Goal: Information Seeking & Learning: Find specific fact

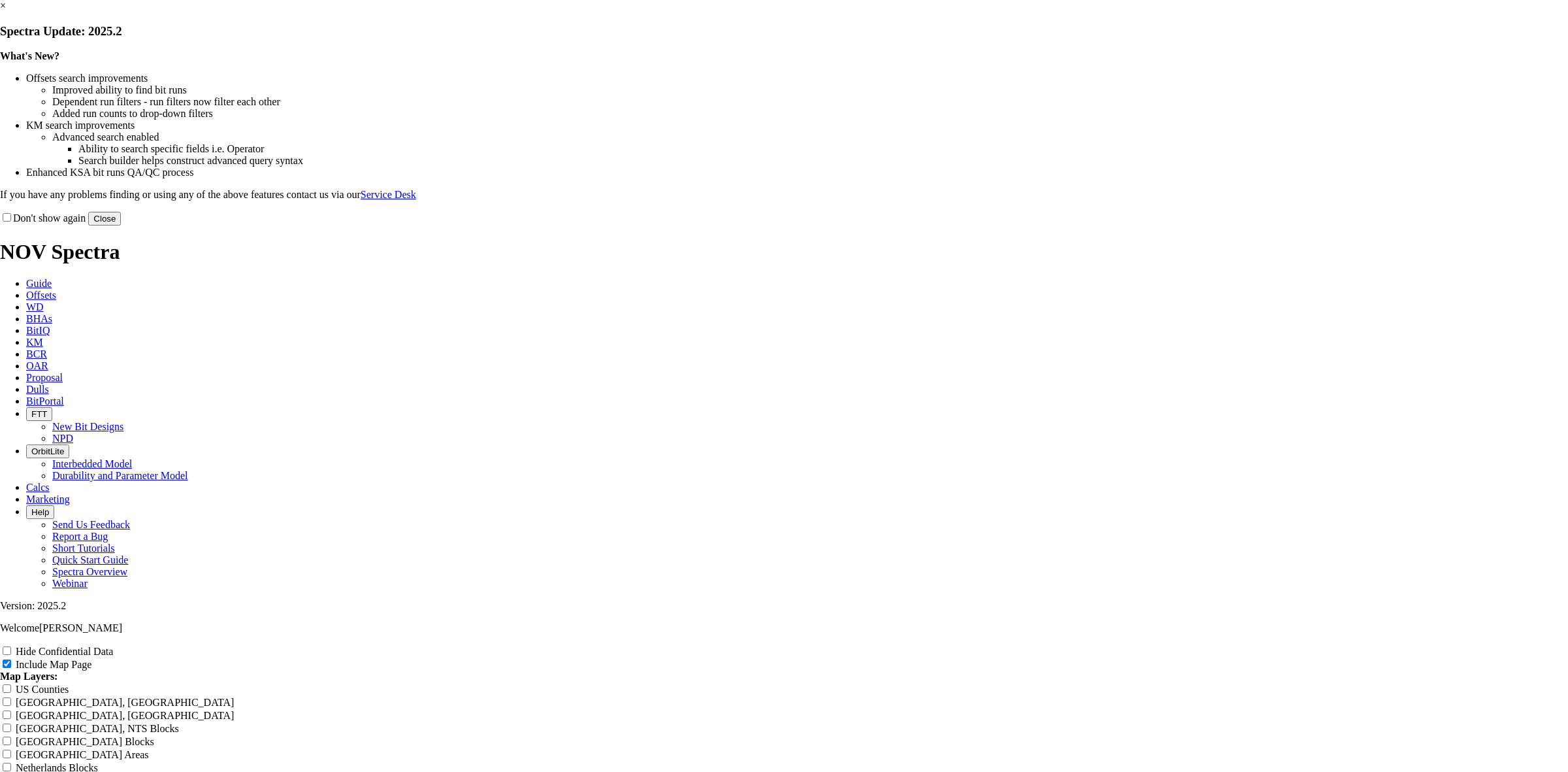
click at [6, 11] on link "×" at bounding box center [2, 6] width 6 height 11
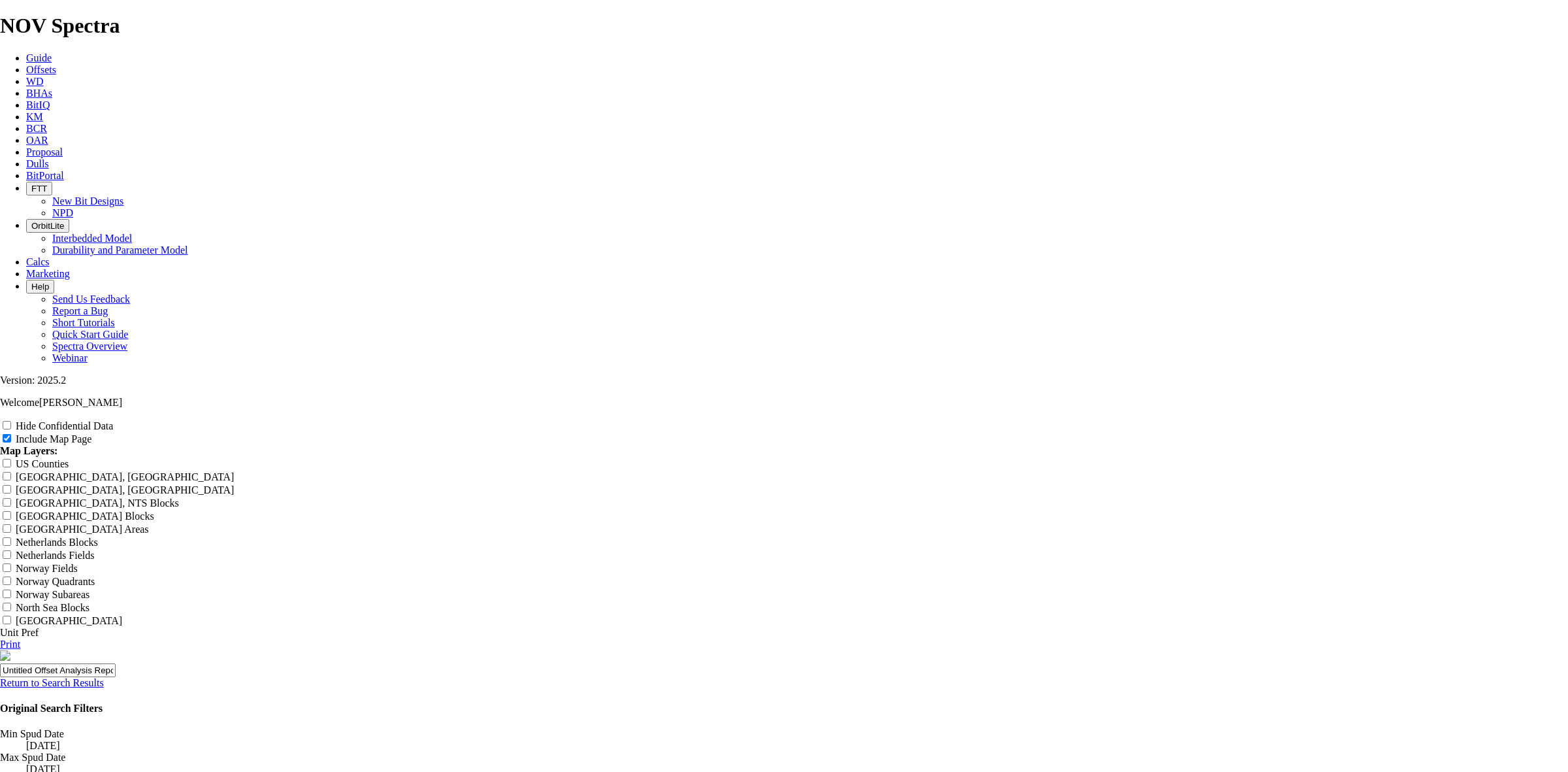
click at [104, 677] on link "Return to Search Results" at bounding box center [52, 682] width 104 height 11
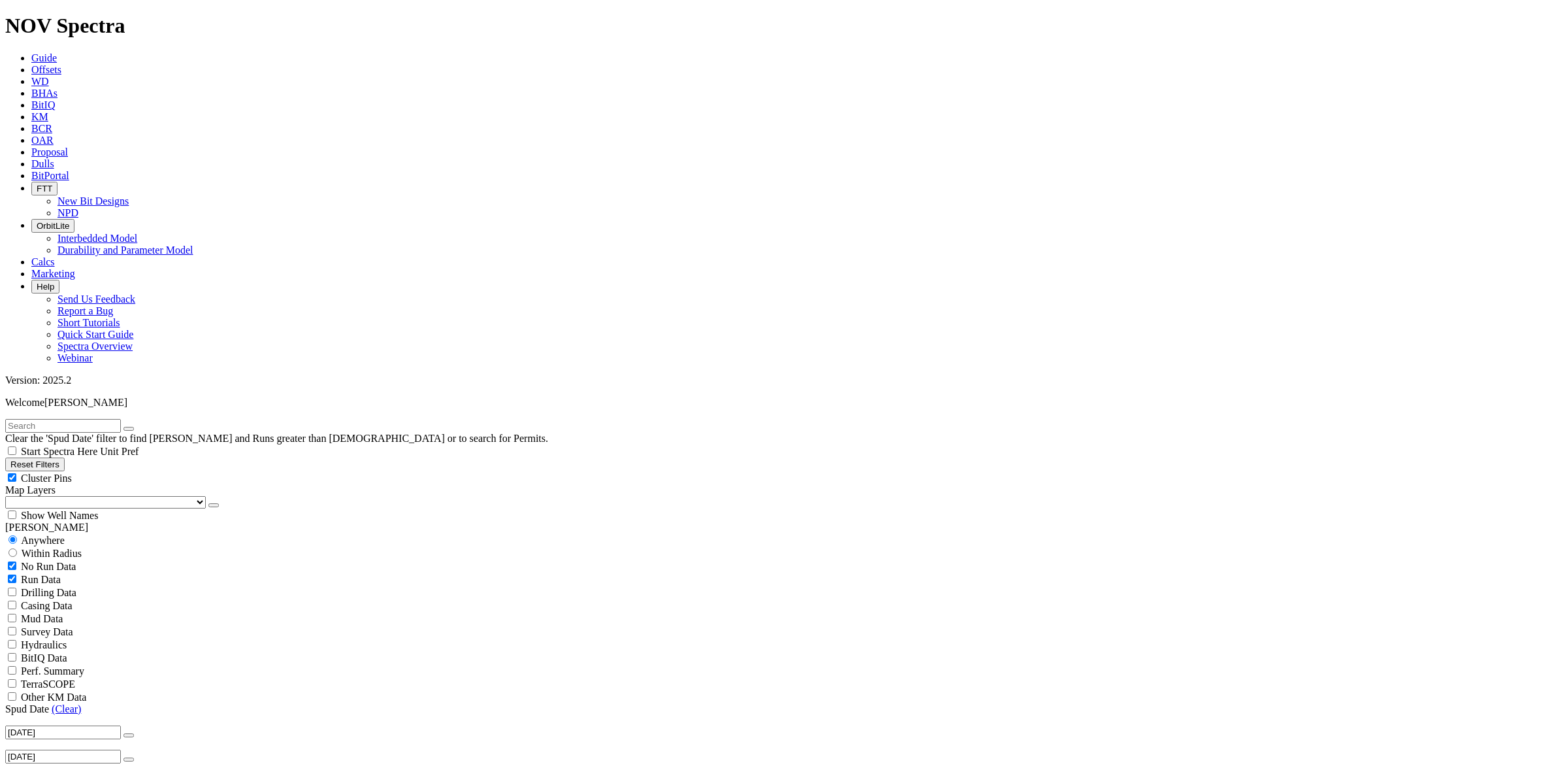
click at [77, 419] on input "text" at bounding box center [63, 426] width 116 height 14
type input "mAMBA"
click at [142, 429] on icon "submit" at bounding box center [142, 429] width 0 height 0
drag, startPoint x: 23, startPoint y: 54, endPoint x: 2, endPoint y: 55, distance: 21.0
click at [6, 419] on form "mAMBA" at bounding box center [784, 426] width 1558 height 14
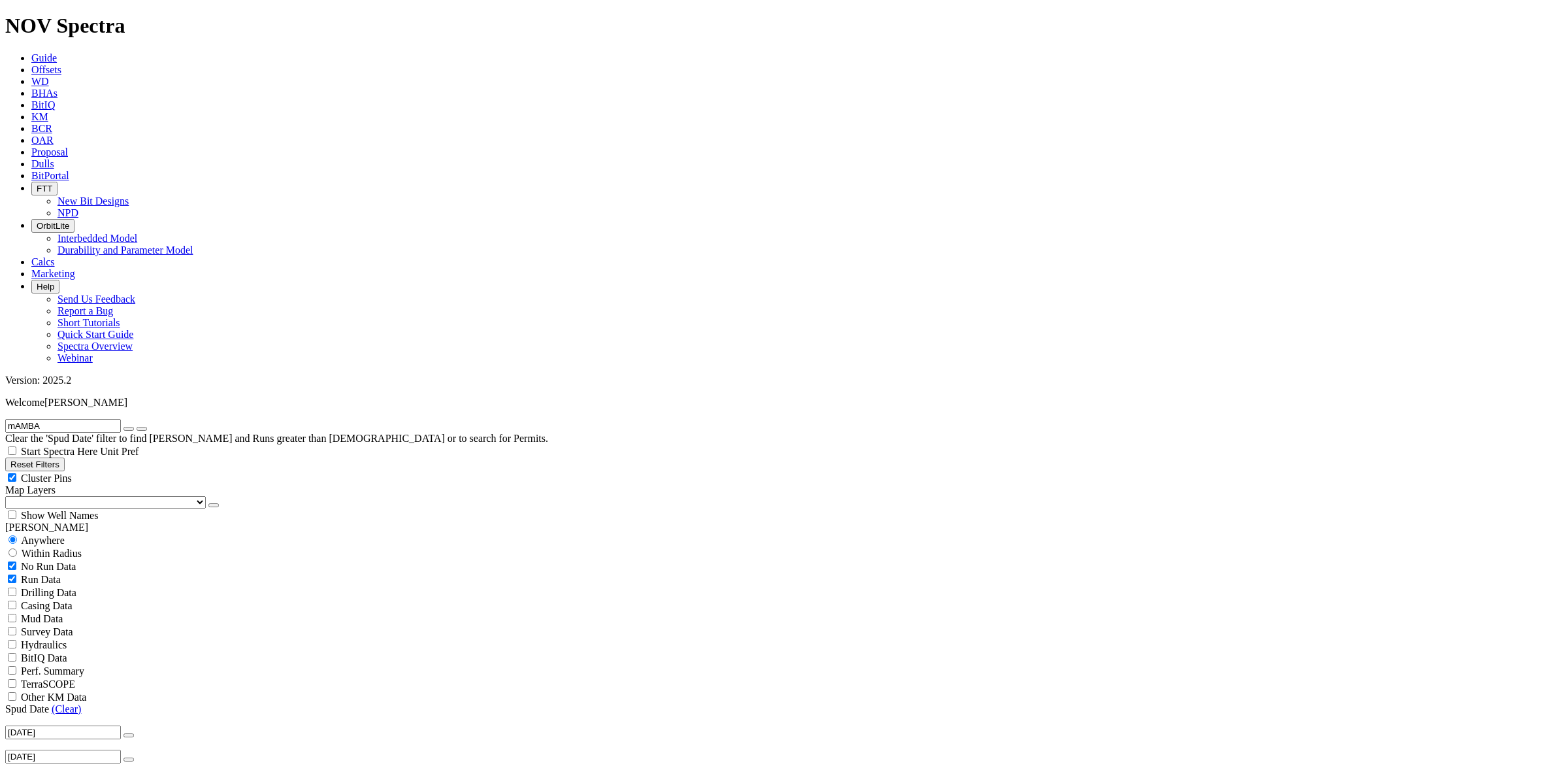
click at [56, 771] on link "(Clear)" at bounding box center [59, 779] width 30 height 11
select select
select select "12.25"
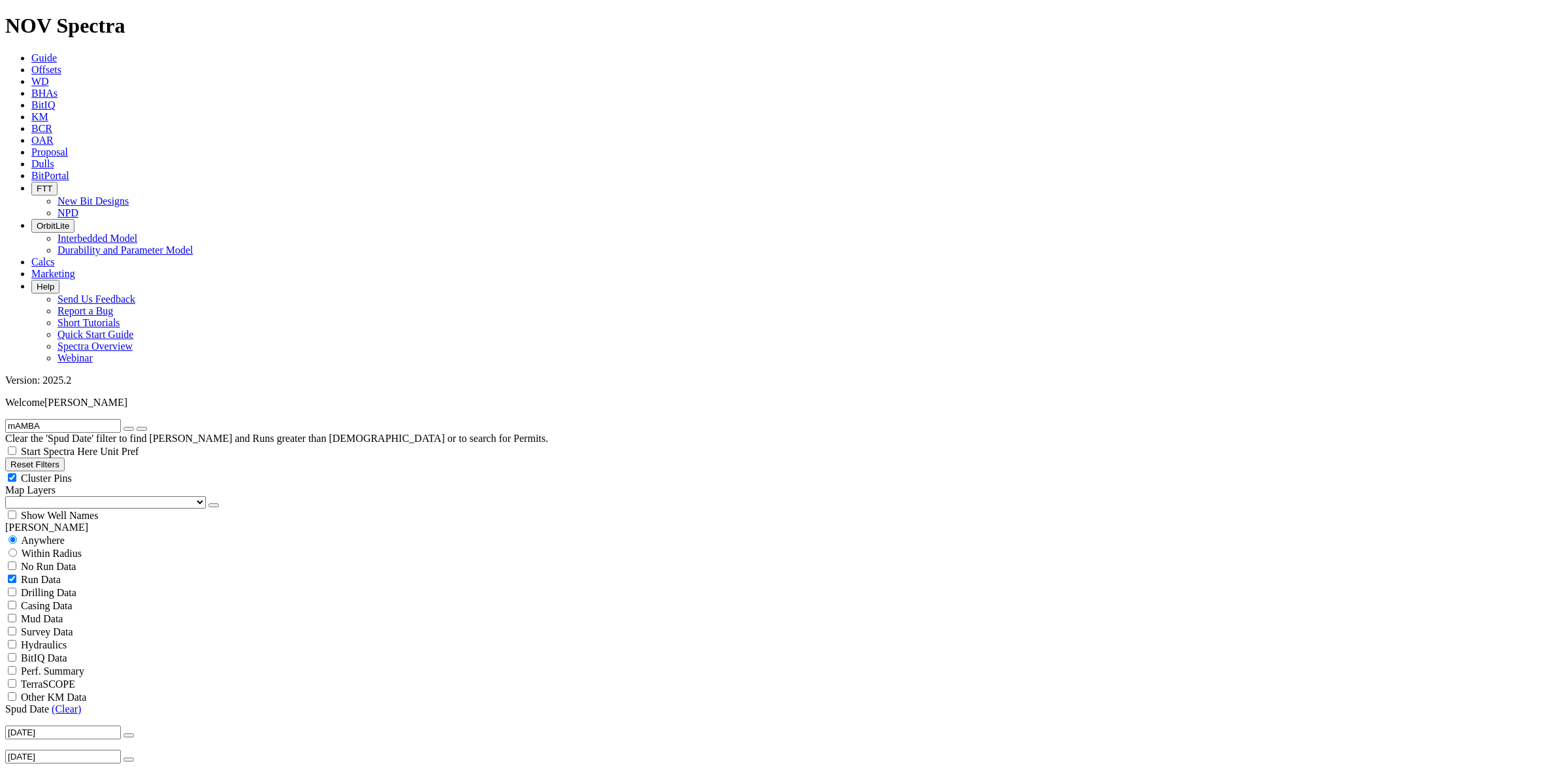
checkbox input "false"
select select "? number:12.25 ?"
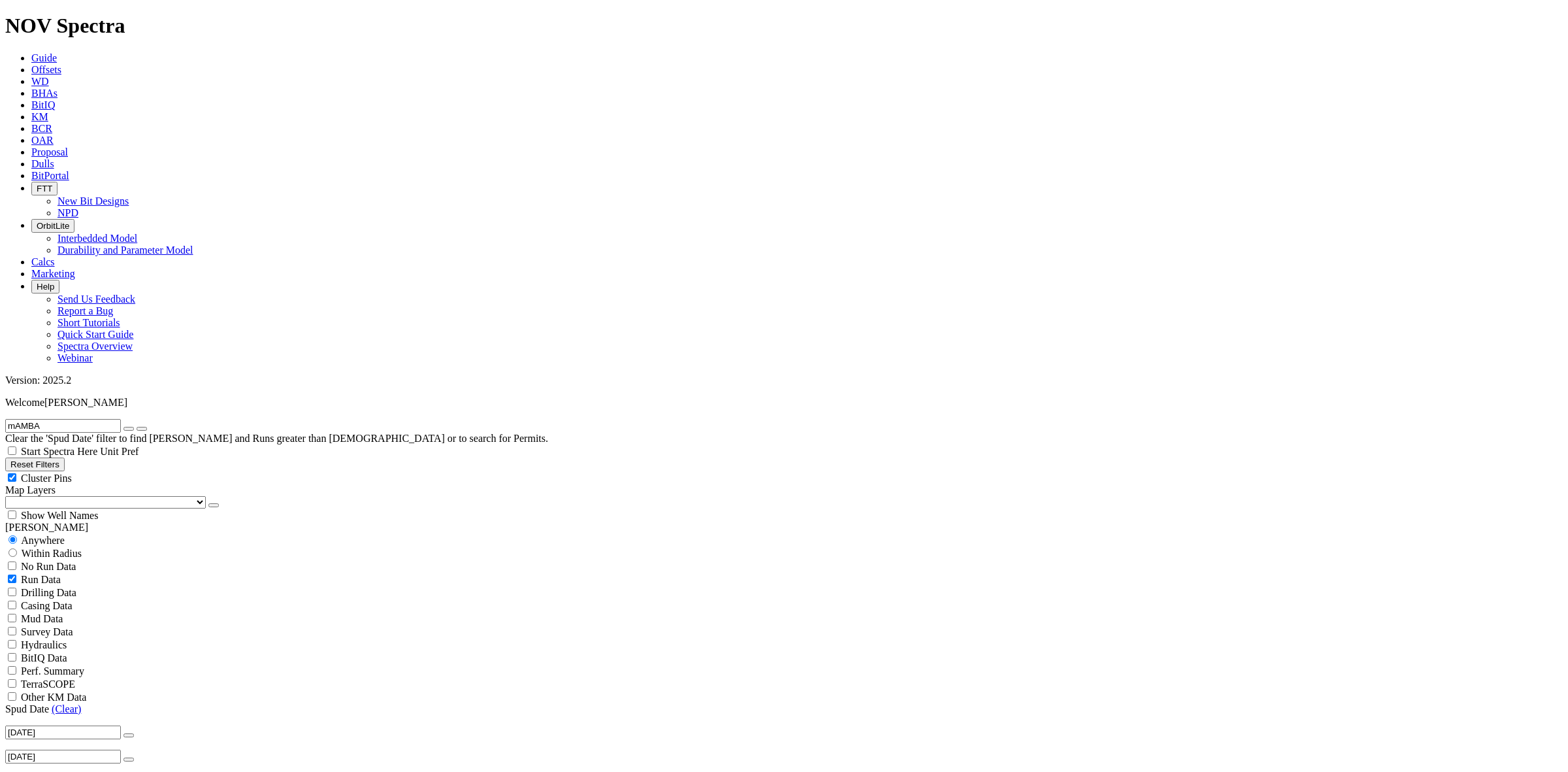
scroll to position [146, 0]
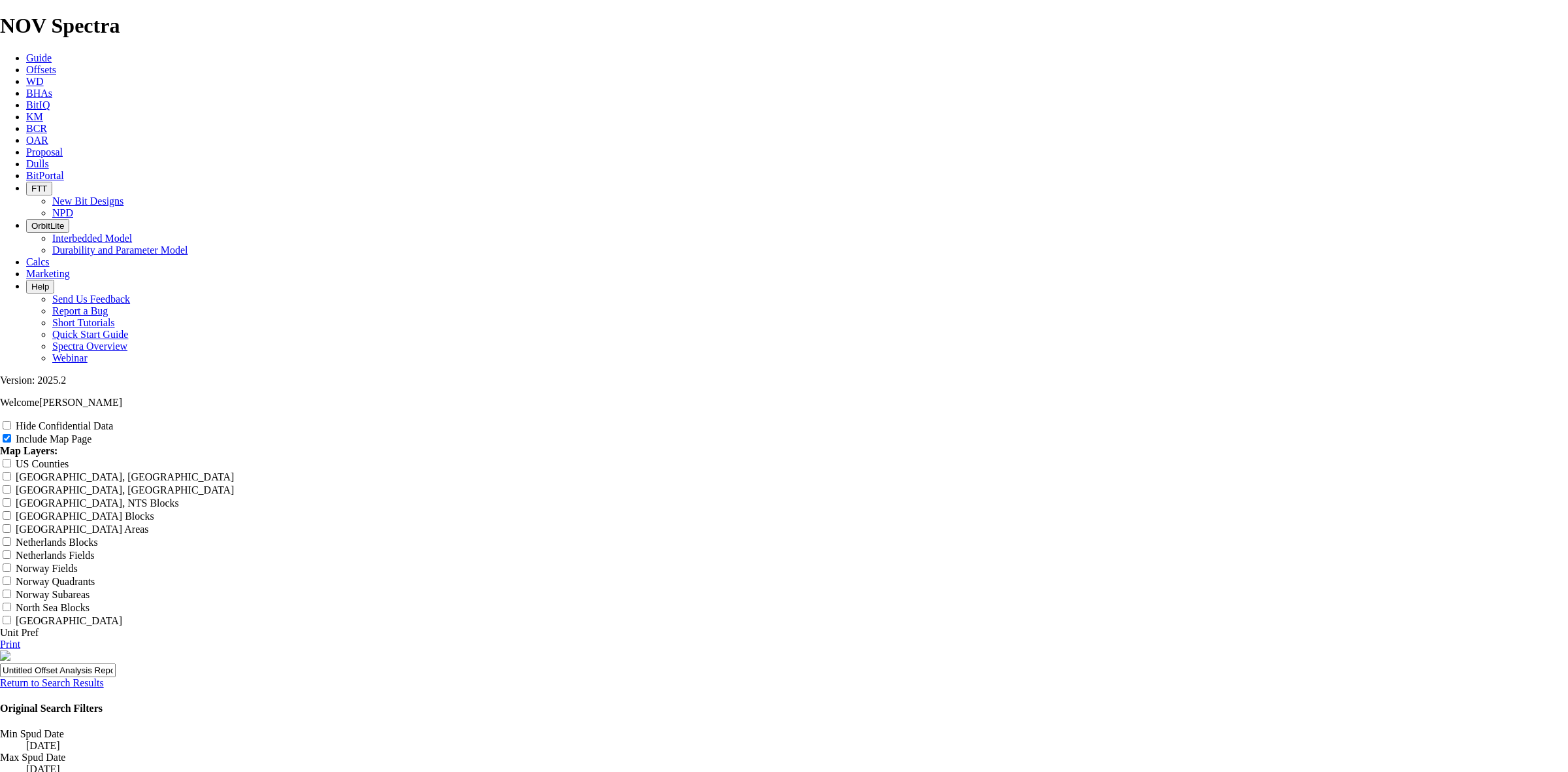
click at [104, 677] on link "Return to Search Results" at bounding box center [52, 682] width 104 height 11
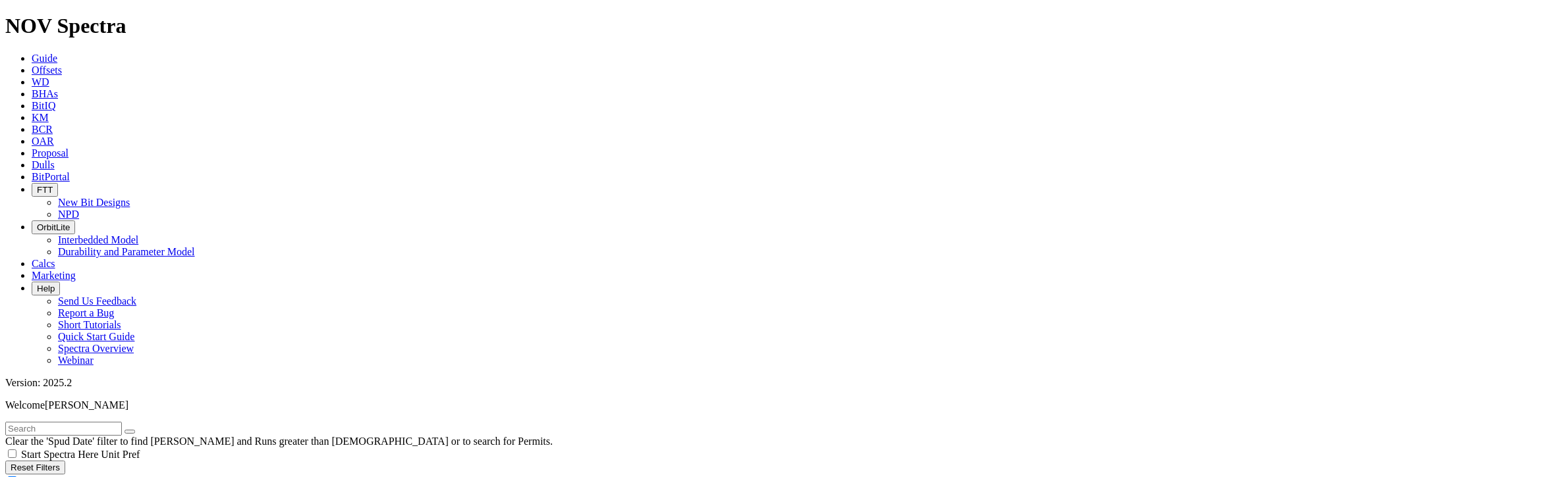
radio input "false"
radio input "true"
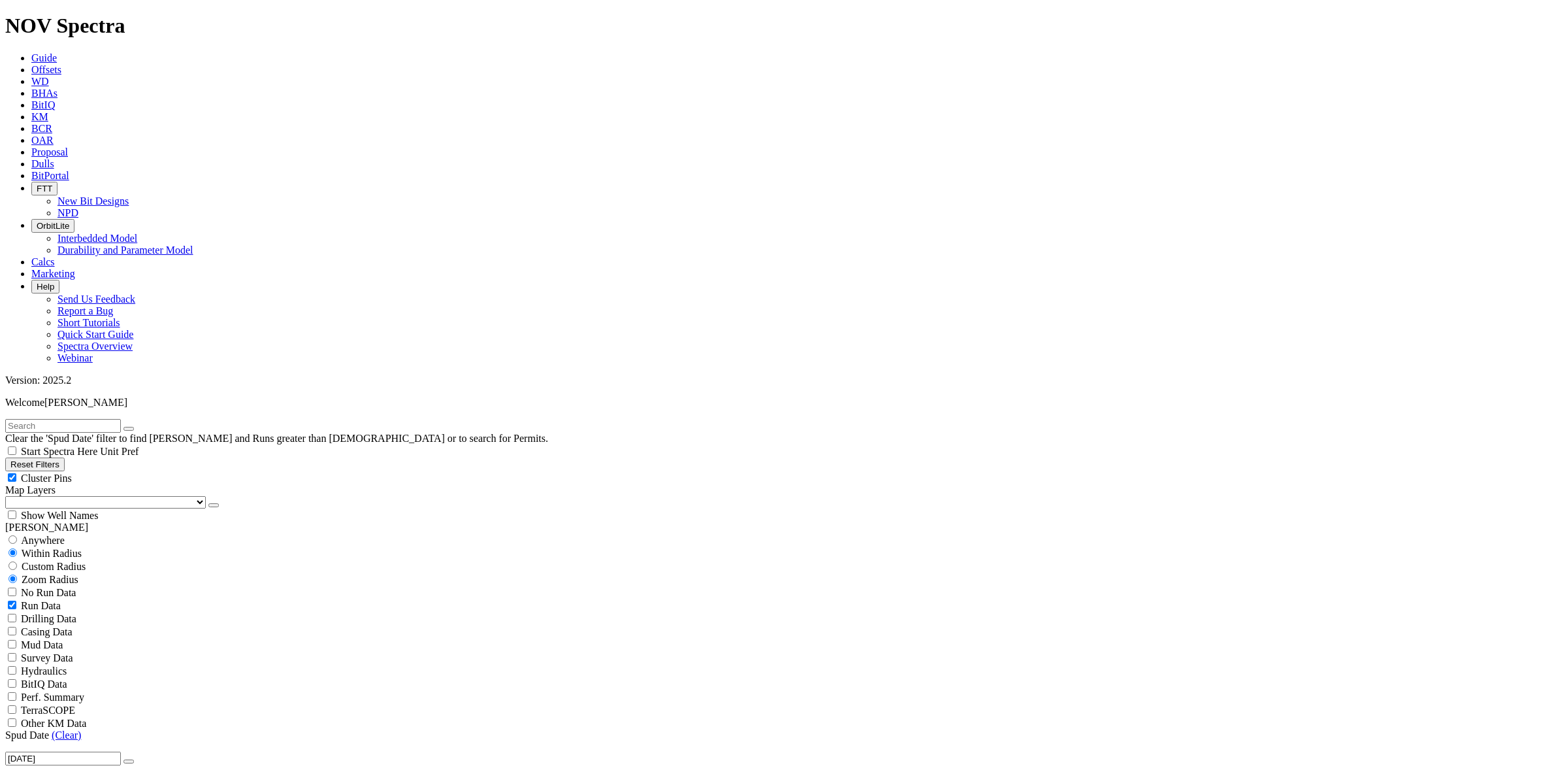
click at [17, 535] on input "radio" at bounding box center [13, 539] width 9 height 9
radio input "true"
radio input "false"
click at [82, 419] on input "text" at bounding box center [63, 426] width 116 height 14
type input "Mamba"
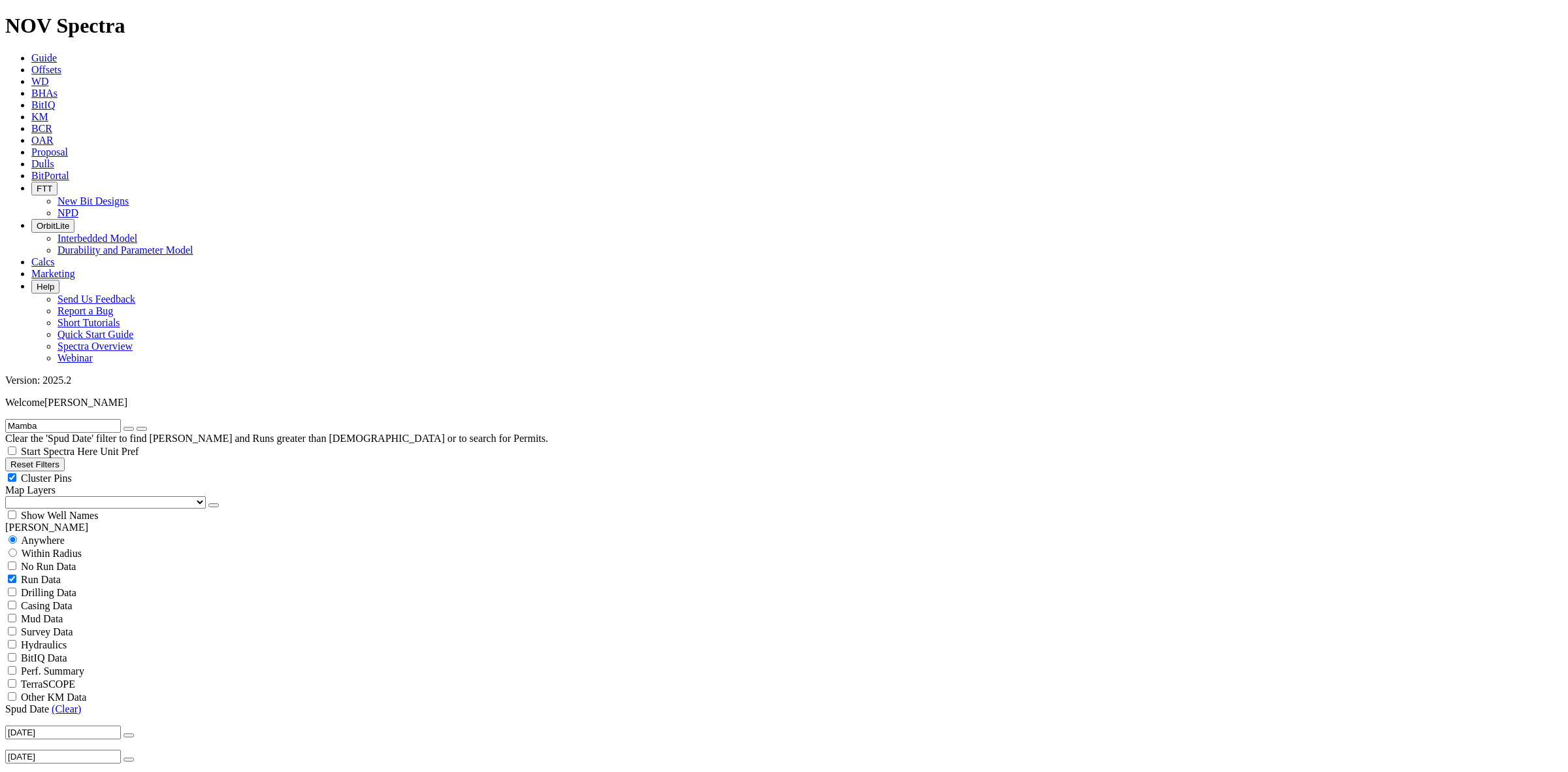
click at [147, 426] on button "submit" at bounding box center [142, 428] width 10 height 4
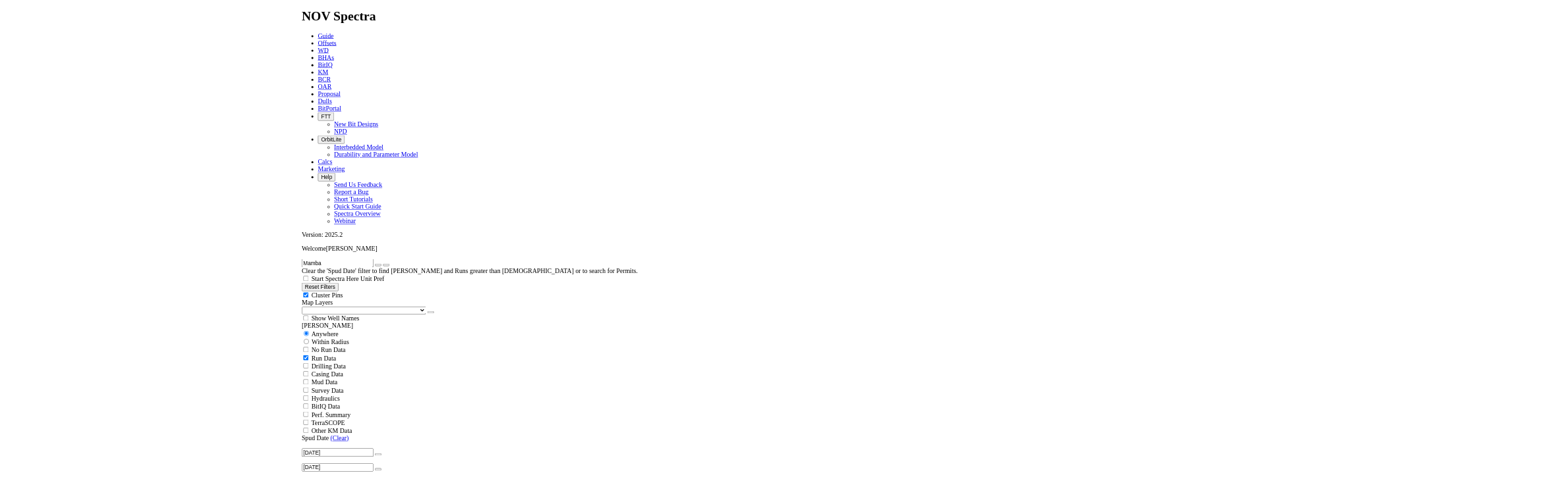
scroll to position [329, 0]
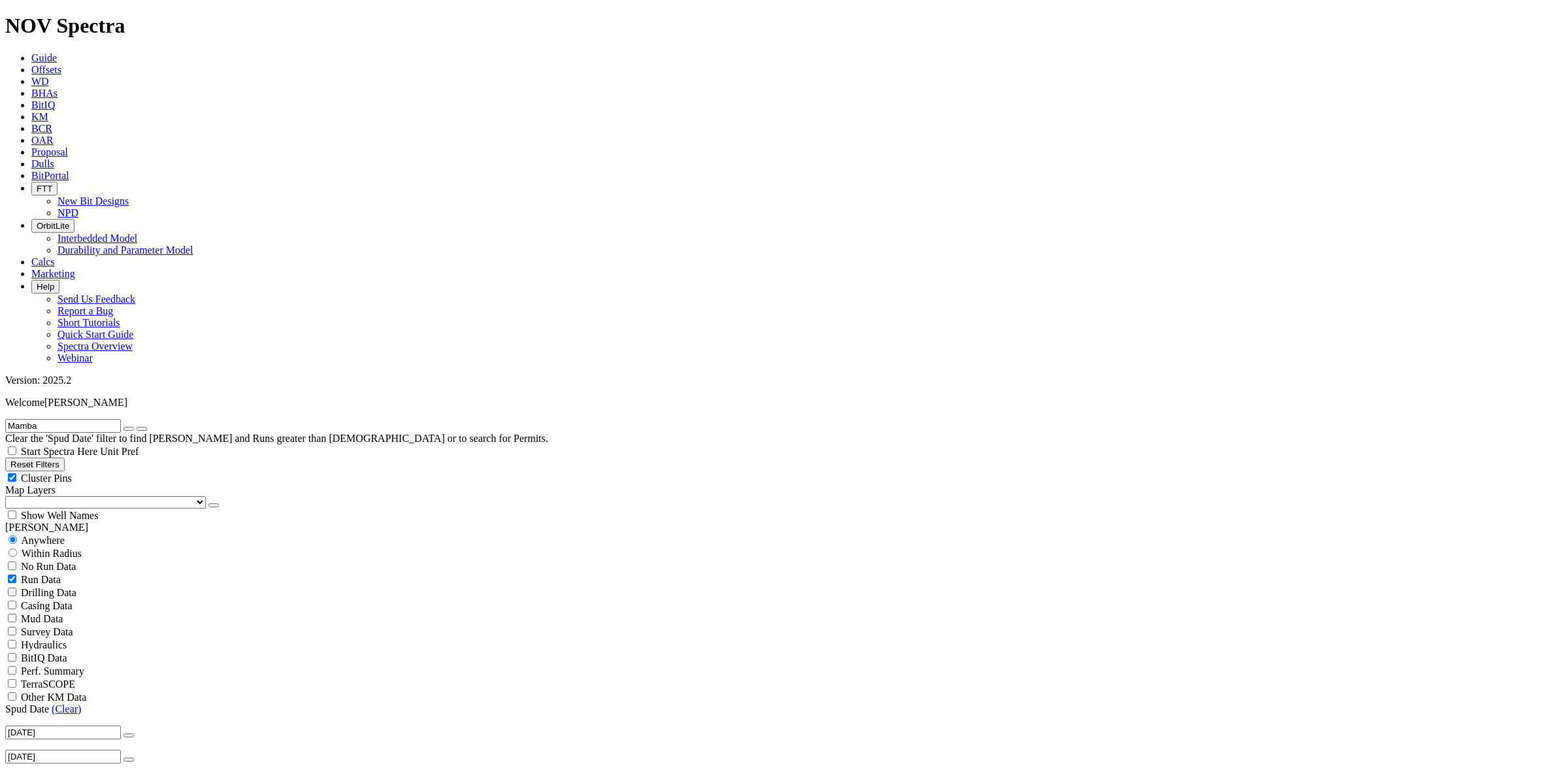
select select
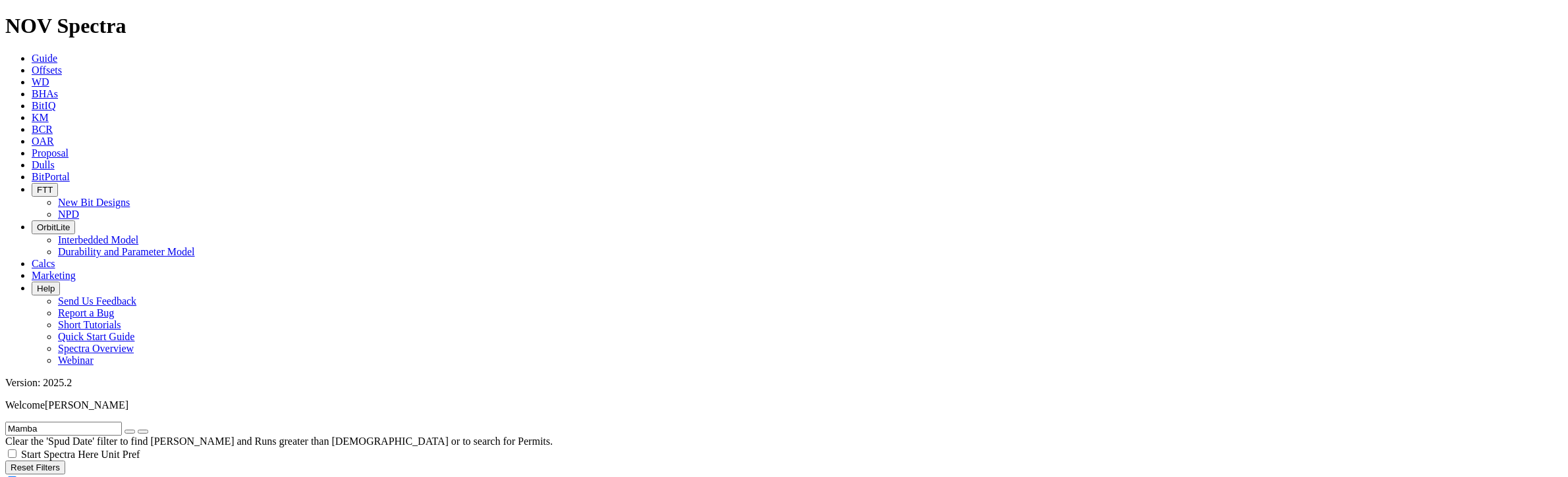
radio input "false"
radio input "true"
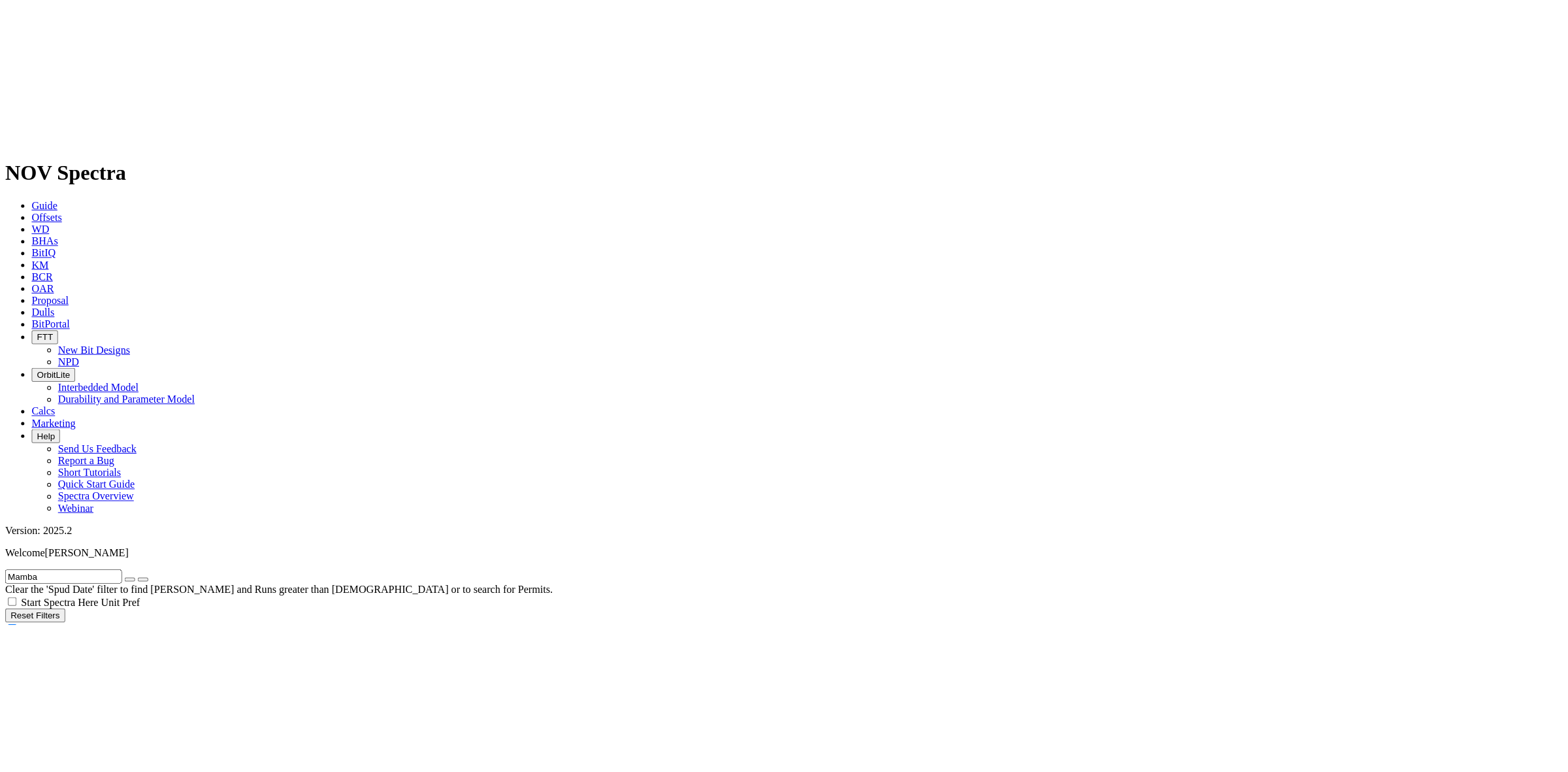
scroll to position [347, 0]
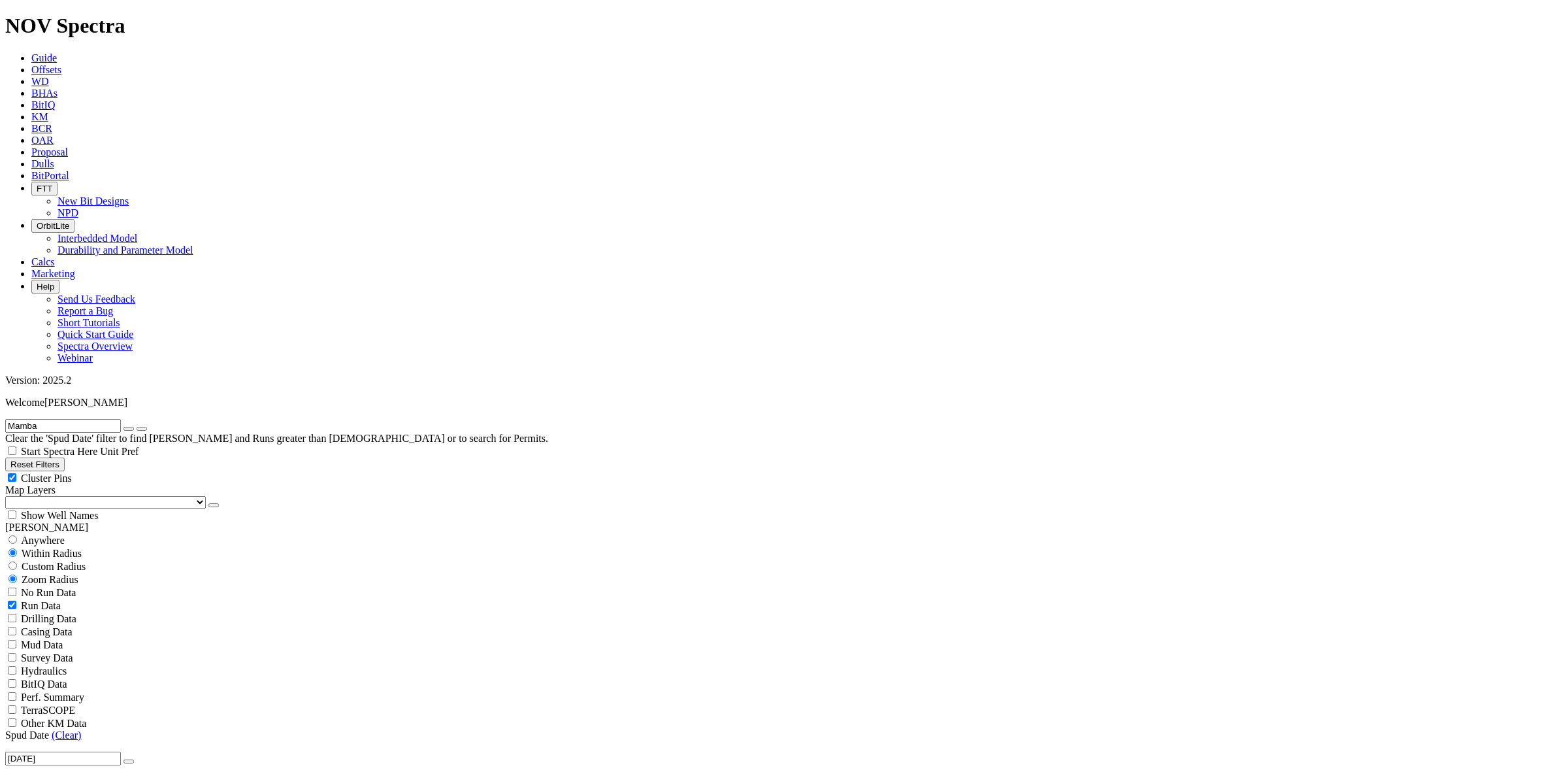
select select "? number:12.25 ?"
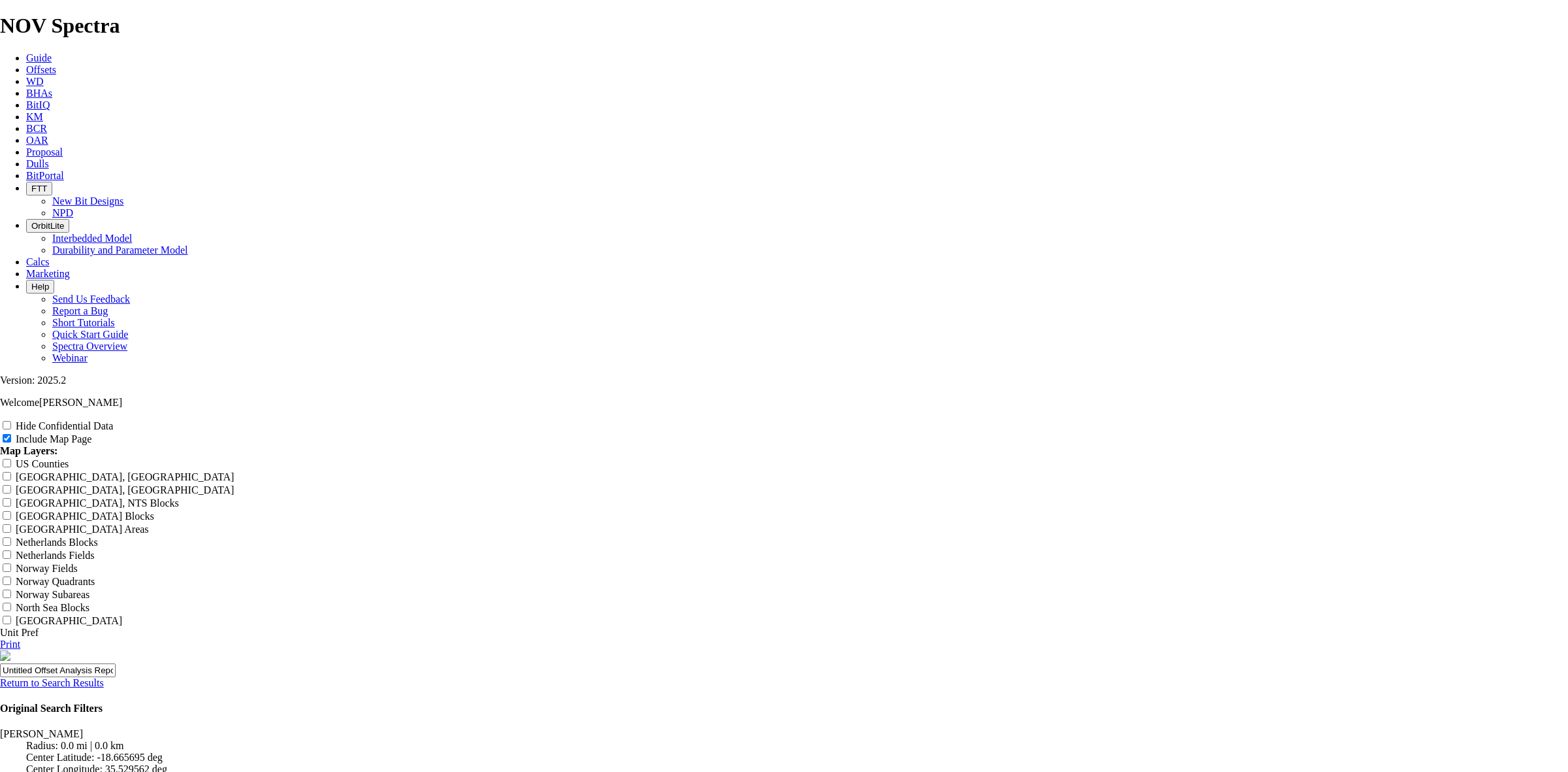
scroll to position [1470, 0]
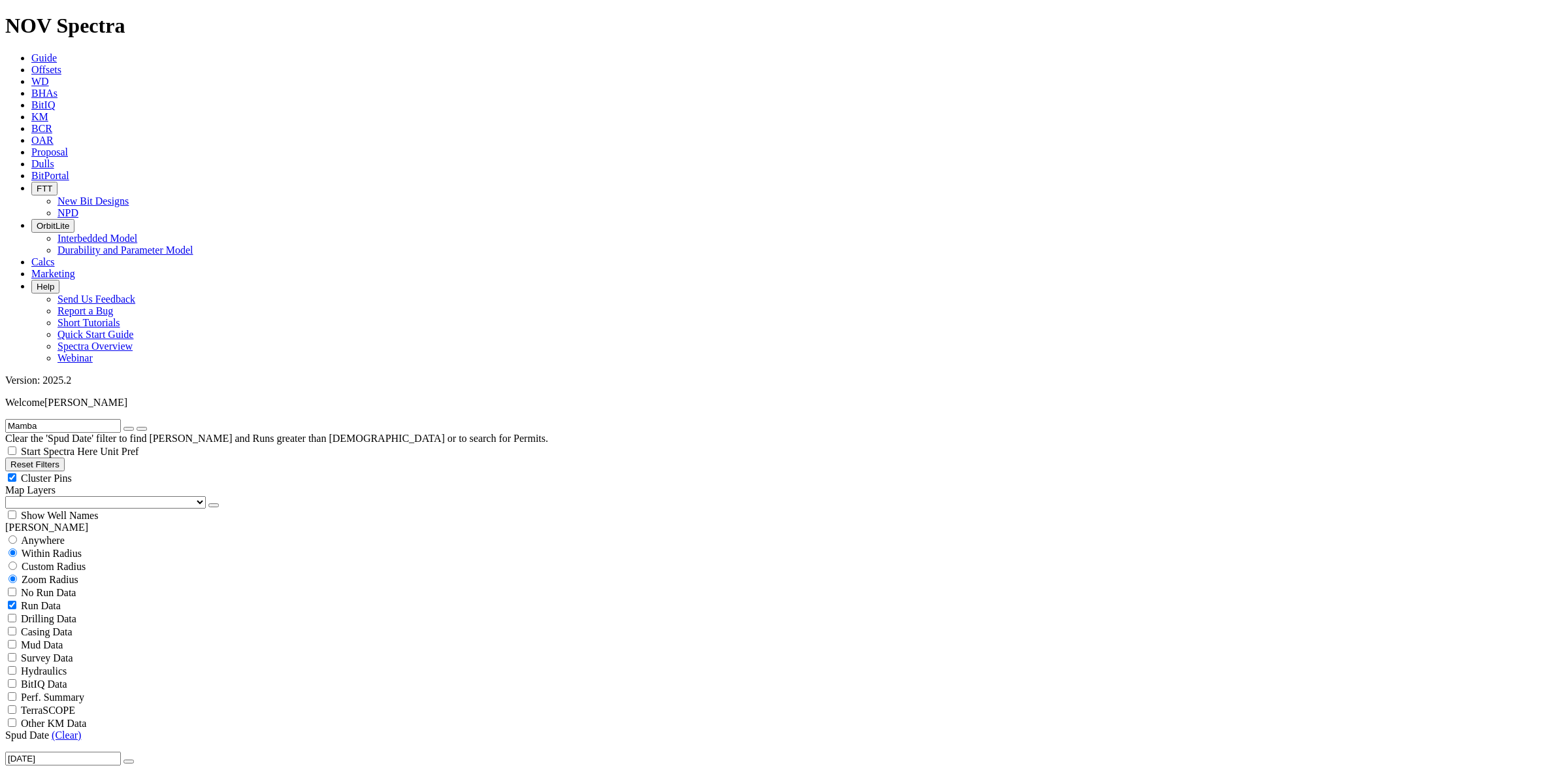
drag, startPoint x: 64, startPoint y: 54, endPoint x: 0, endPoint y: 56, distance: 64.0
click at [6, 419] on form "Mamba" at bounding box center [784, 426] width 1558 height 14
type input "Agulha"
click at [17, 535] on input "radio" at bounding box center [13, 539] width 9 height 9
radio input "true"
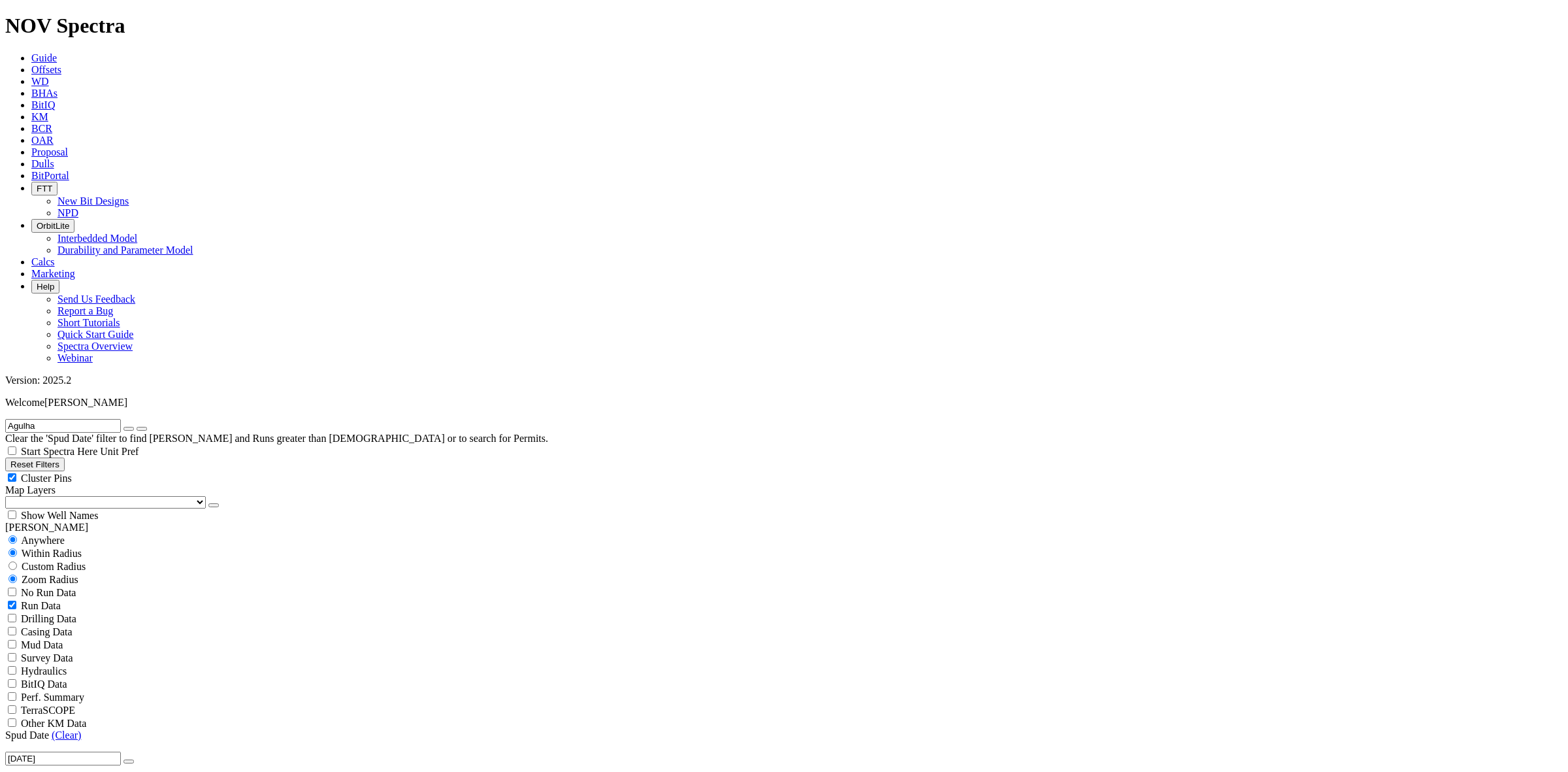
radio input "false"
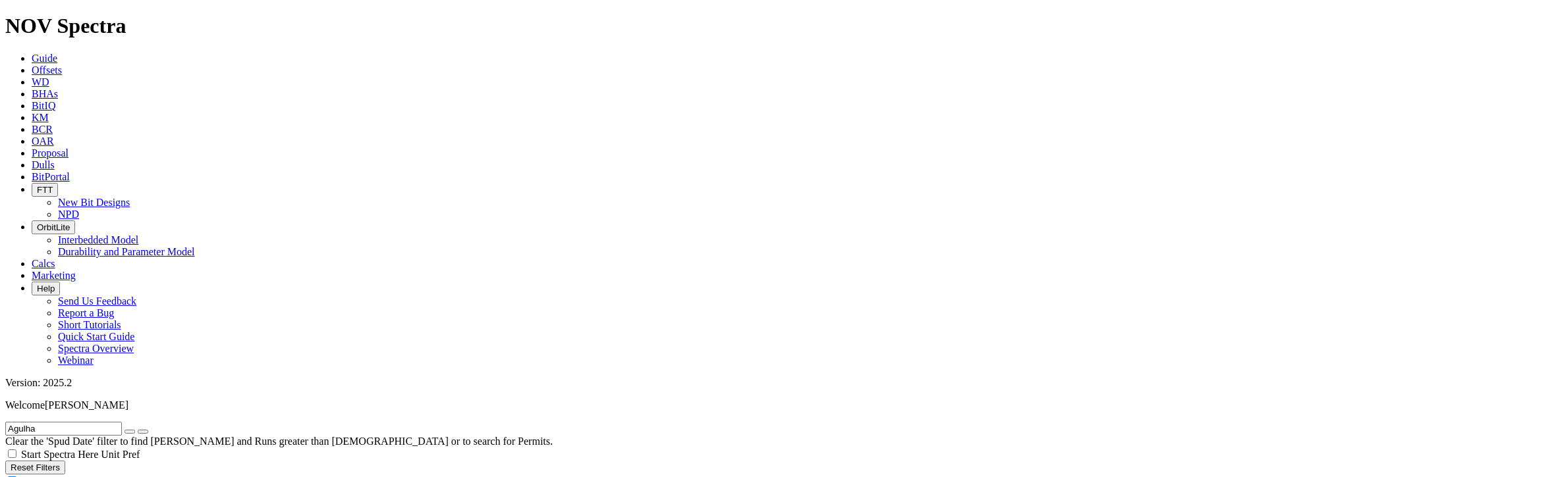
radio input "false"
radio input "true"
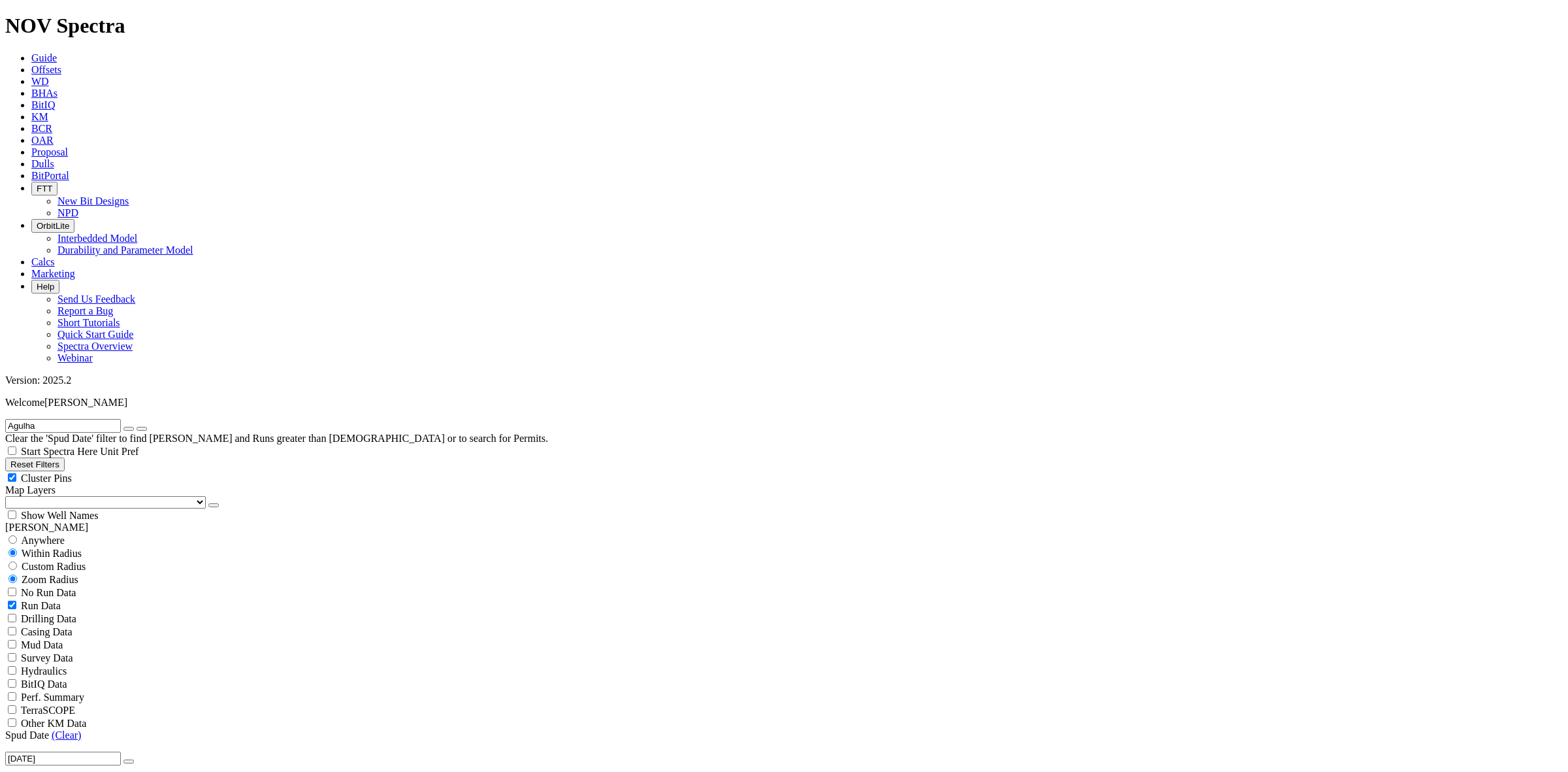
click at [73, 419] on input "Agulha" at bounding box center [63, 426] width 116 height 14
drag, startPoint x: 63, startPoint y: 59, endPoint x: 0, endPoint y: 66, distance: 63.4
click at [6, 419] on form "Agulha" at bounding box center [784, 426] width 1558 height 14
type input "Mamba"
click at [26, 534] on div "Anywhere" at bounding box center [784, 540] width 1558 height 13
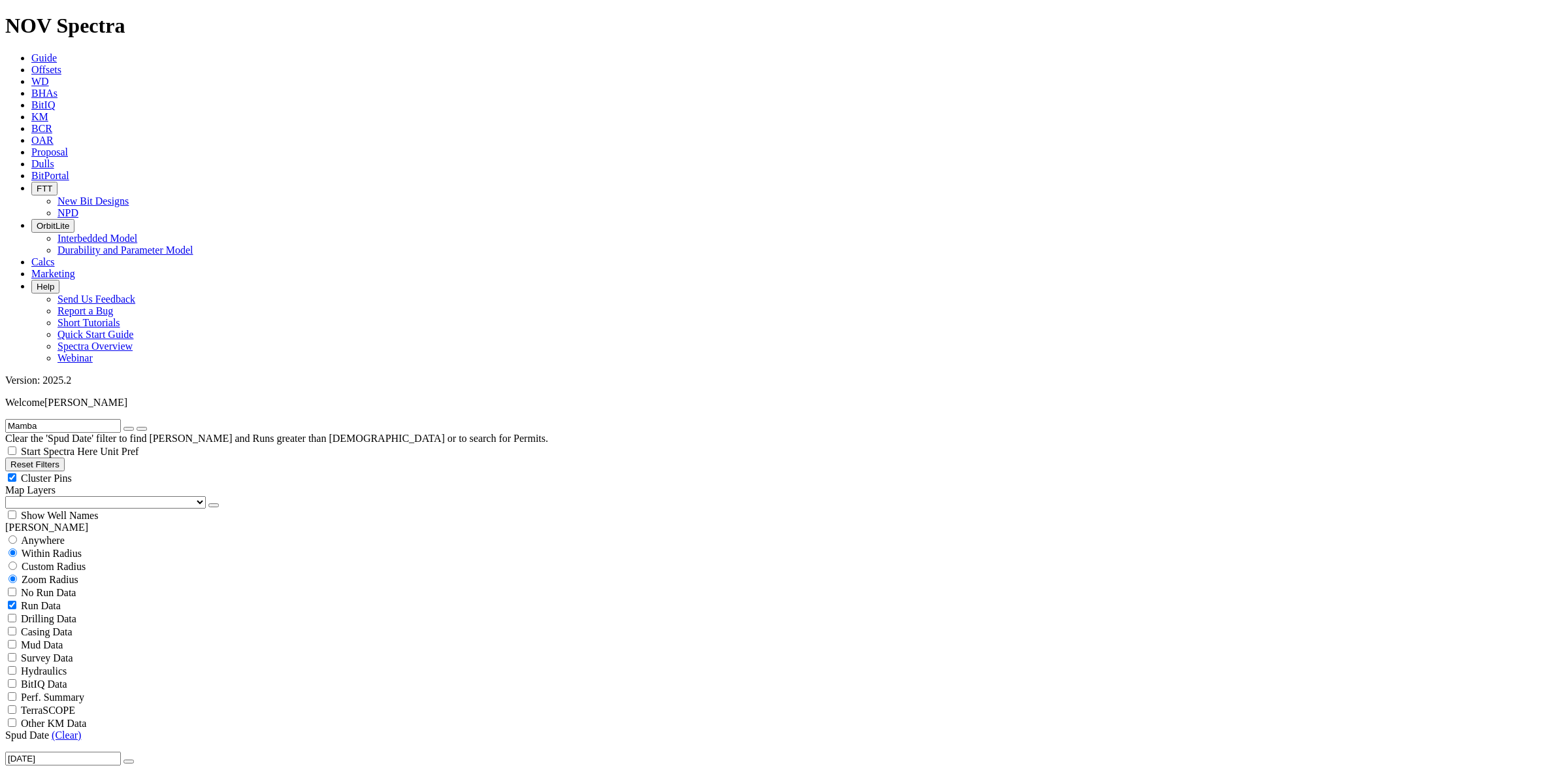
radio input "true"
radio input "false"
select select
